Goal: Obtain resource: Obtain resource

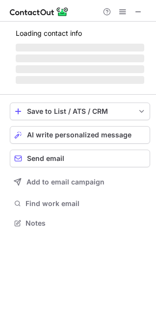
scroll to position [222, 156]
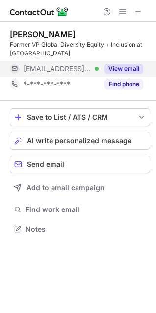
click at [133, 63] on div "View email" at bounding box center [121, 69] width 45 height 16
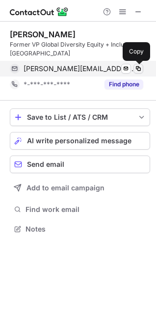
click at [138, 68] on span at bounding box center [138, 69] width 8 height 8
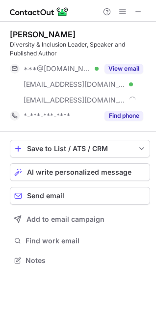
scroll to position [253, 156]
click at [137, 11] on span at bounding box center [138, 12] width 8 height 8
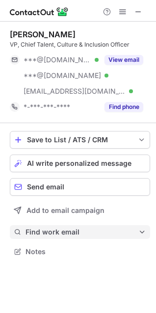
scroll to position [244, 156]
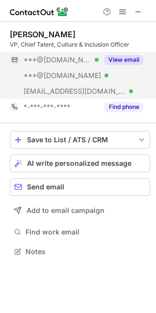
click at [120, 55] on button "View email" at bounding box center [123, 60] width 39 height 10
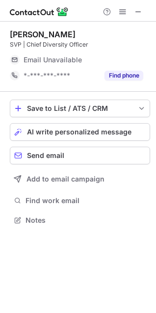
scroll to position [216, 156]
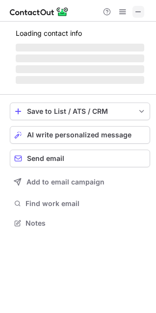
click at [139, 11] on span at bounding box center [138, 12] width 8 height 8
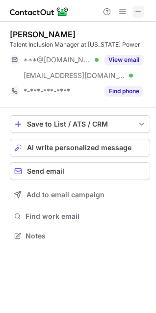
click at [135, 13] on span at bounding box center [138, 12] width 8 height 8
